Goal: Navigation & Orientation: Find specific page/section

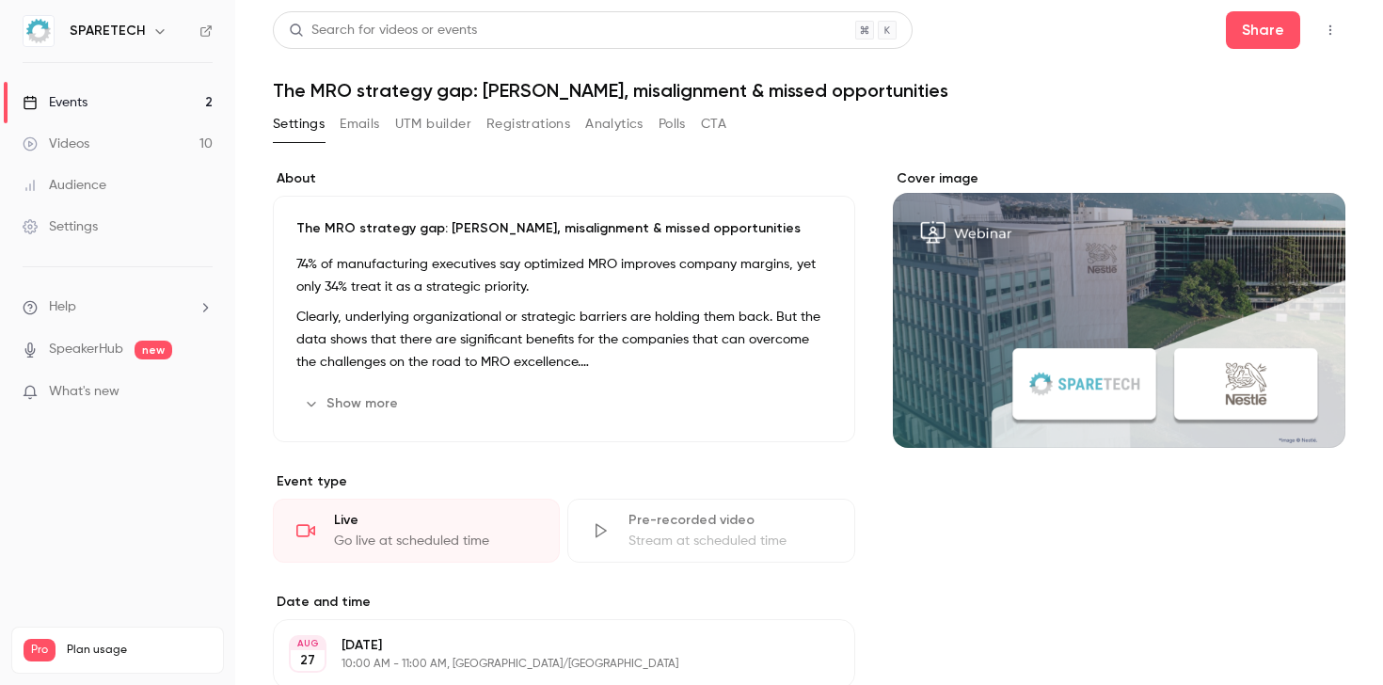
click at [177, 146] on link "Videos 10" at bounding box center [117, 143] width 235 height 41
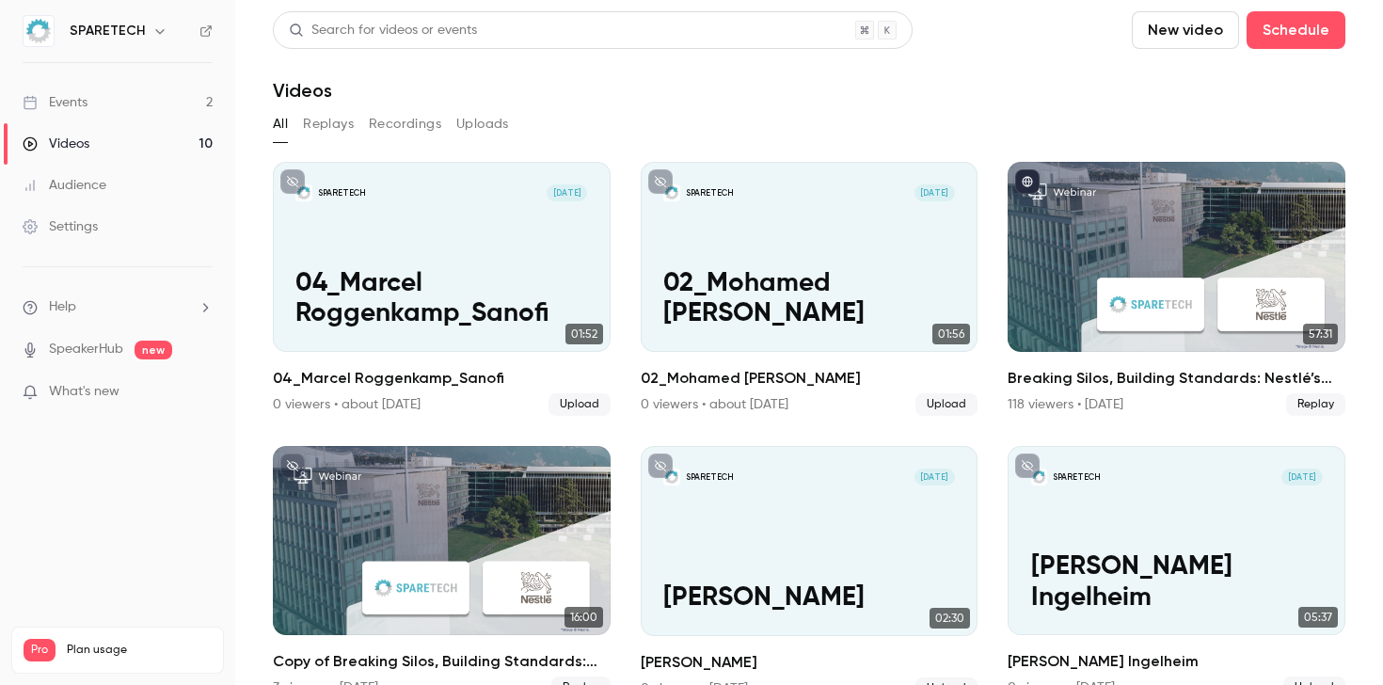
click at [182, 98] on link "Events 2" at bounding box center [117, 102] width 235 height 41
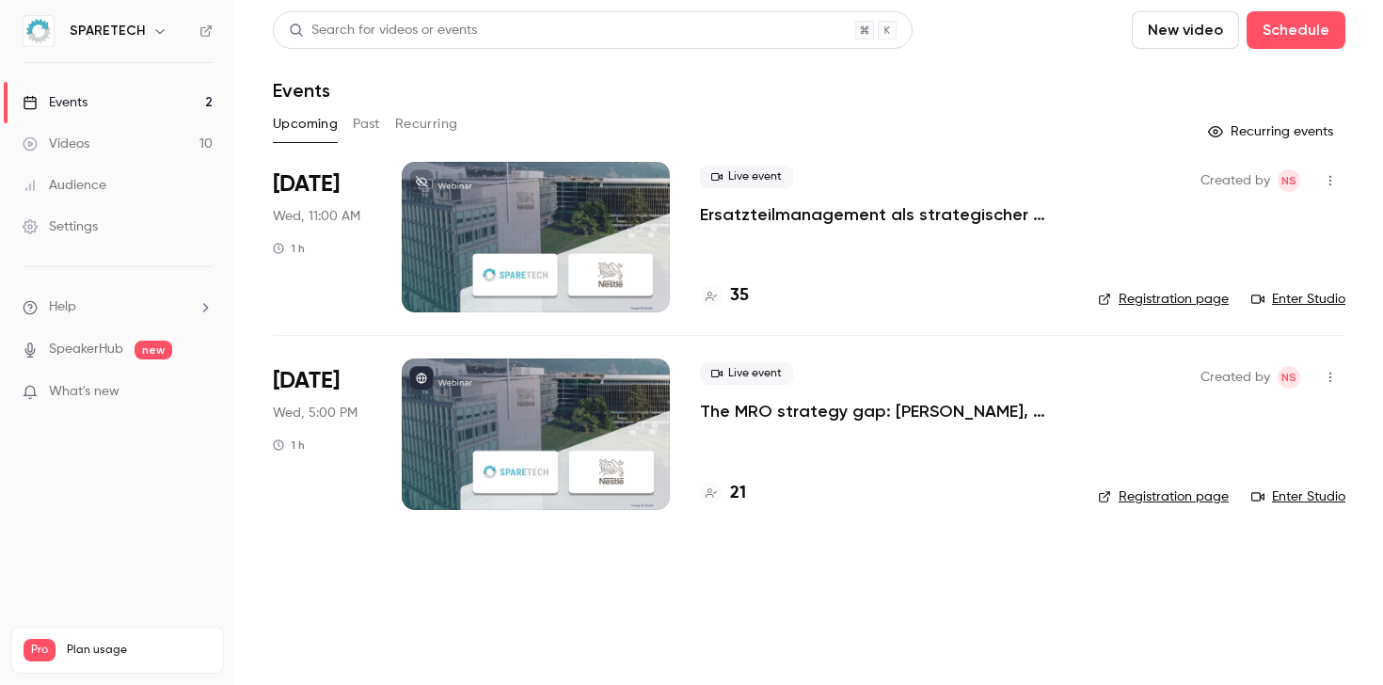
click at [140, 139] on link "Videos 10" at bounding box center [117, 143] width 235 height 41
